Goal: Information Seeking & Learning: Learn about a topic

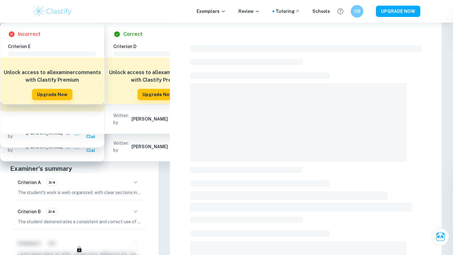
checkbox input "true"
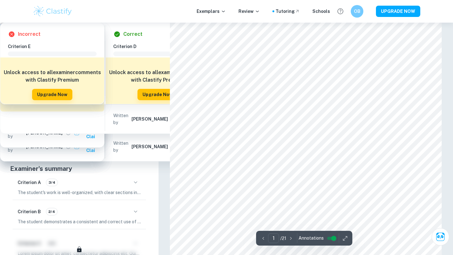
scroll to position [39, 0]
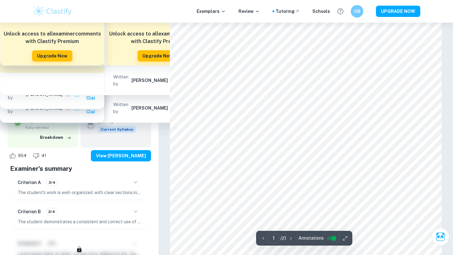
click at [346, 239] on icon "button" at bounding box center [345, 238] width 6 height 6
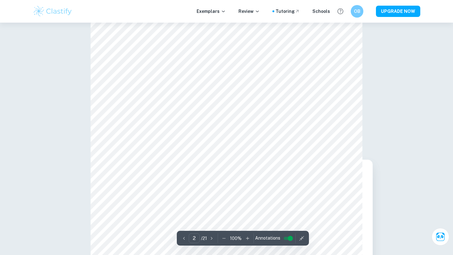
scroll to position [123, 0]
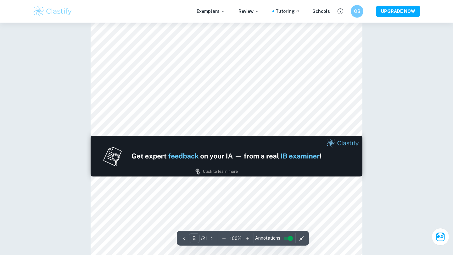
type input "1"
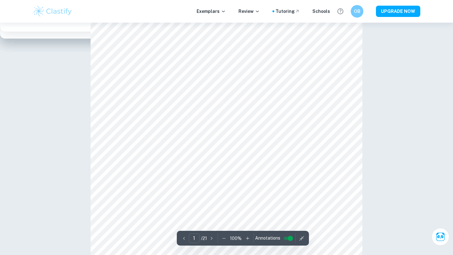
scroll to position [0, 0]
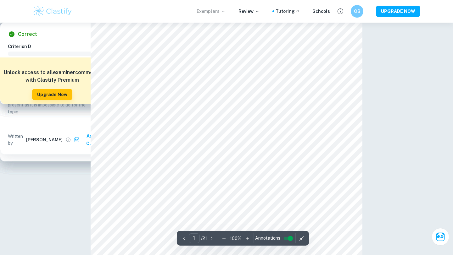
click at [217, 13] on p "Exemplars" at bounding box center [210, 11] width 29 height 7
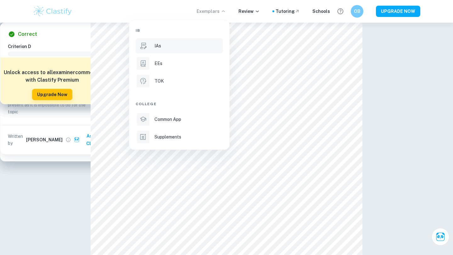
click at [171, 46] on div "IAs" at bounding box center [187, 45] width 67 height 7
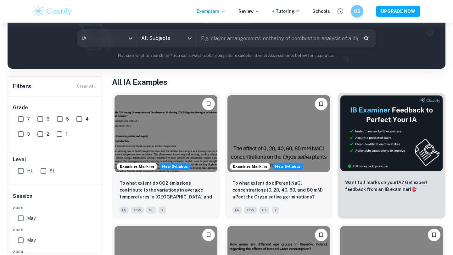
scroll to position [74, 0]
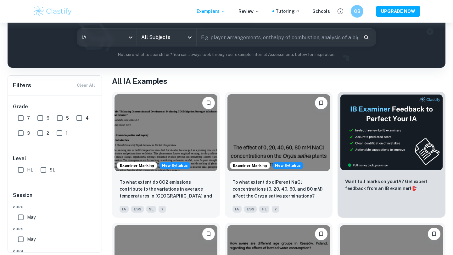
click at [19, 121] on input "7" at bounding box center [20, 118] width 13 height 13
checkbox input "true"
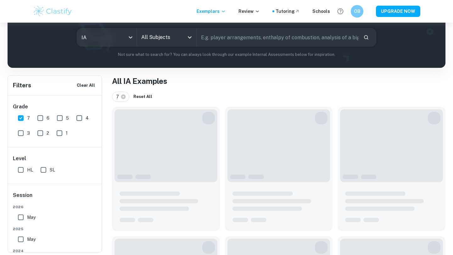
click at [43, 170] on input "SL" at bounding box center [43, 170] width 13 height 13
checkbox input "true"
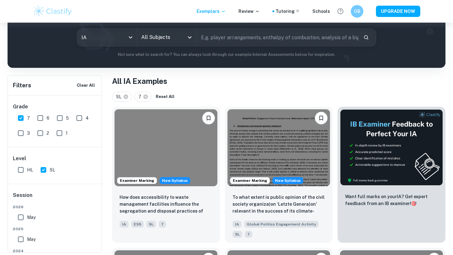
click at [188, 39] on icon "Open" at bounding box center [190, 38] width 8 height 8
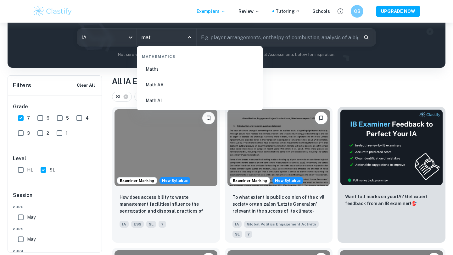
click at [167, 103] on li "Math AI" at bounding box center [199, 100] width 121 height 14
type input "Math AI"
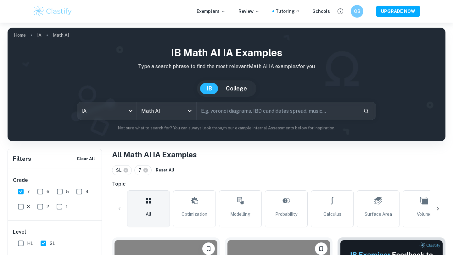
scroll to position [240, 0]
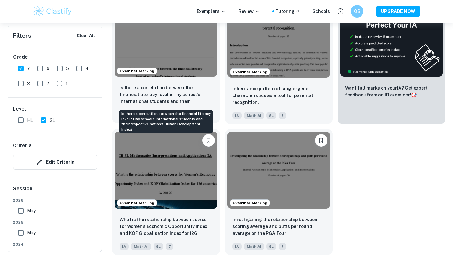
click at [164, 91] on p "Is there a correlation between the financial literacy level of my school's inte…" at bounding box center [165, 94] width 93 height 21
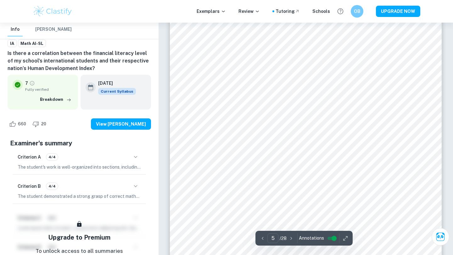
scroll to position [1567, 0]
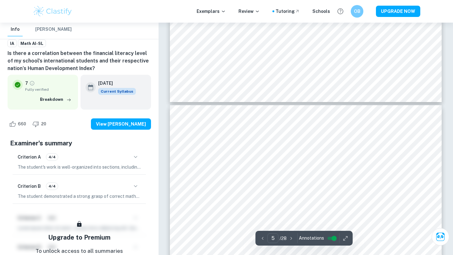
type input "4"
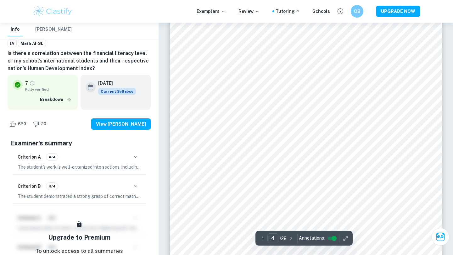
scroll to position [1199, 0]
